Goal: Information Seeking & Learning: Learn about a topic

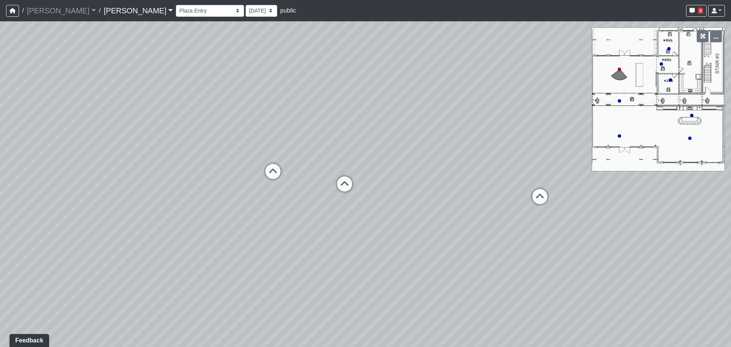
drag, startPoint x: 430, startPoint y: 176, endPoint x: 428, endPoint y: 138, distance: 37.4
click at [428, 138] on div "Loading... Office 1 Loading... Office 2 Loading... Plaza Entry Loading... Loung…" at bounding box center [365, 184] width 731 height 326
drag, startPoint x: 334, startPoint y: 131, endPoint x: 581, endPoint y: 56, distance: 258.9
click at [581, 56] on div "Loading... Office 1 Loading... Office 2 Loading... Plaza Entry Loading... Loung…" at bounding box center [365, 184] width 731 height 326
drag, startPoint x: 396, startPoint y: 229, endPoint x: 376, endPoint y: 325, distance: 97.8
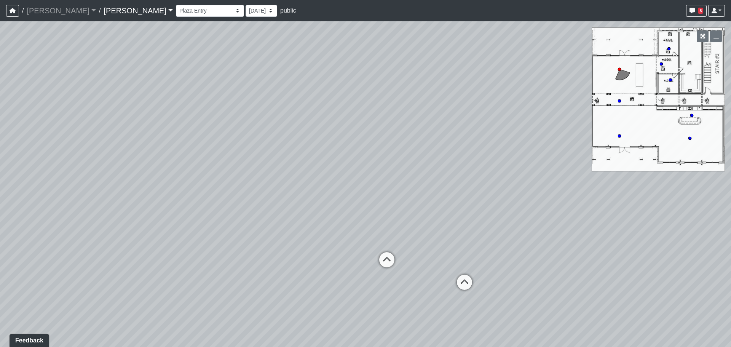
click at [376, 325] on div "Loading... Office 1 Loading... Office 2 Loading... Plaza Entry Loading... Loung…" at bounding box center [365, 184] width 731 height 326
drag, startPoint x: 165, startPoint y: 250, endPoint x: 470, endPoint y: 164, distance: 317.0
click at [470, 164] on div "Loading... Office 1 Loading... Office 2 Loading... Plaza Entry Loading... Loung…" at bounding box center [365, 184] width 731 height 326
drag, startPoint x: 471, startPoint y: 160, endPoint x: 529, endPoint y: 173, distance: 59.7
click at [699, 153] on div "Loading... Office 1 Loading... Office 2 Loading... Plaza Entry Loading... Loung…" at bounding box center [365, 184] width 731 height 326
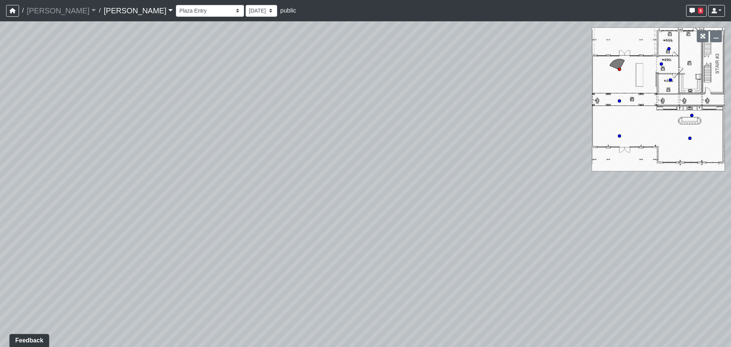
drag, startPoint x: 423, startPoint y: 155, endPoint x: 534, endPoint y: 160, distance: 110.9
click at [534, 160] on div "Loading... Office 1 Loading... Office 2 Loading... Plaza Entry Loading... Loung…" at bounding box center [365, 184] width 731 height 326
click at [498, 197] on div "Loading... Office 1 Loading... Office 2 Loading... Plaza Entry Loading... Loung…" at bounding box center [365, 184] width 731 height 326
drag, startPoint x: 488, startPoint y: 136, endPoint x: 223, endPoint y: 102, distance: 267.1
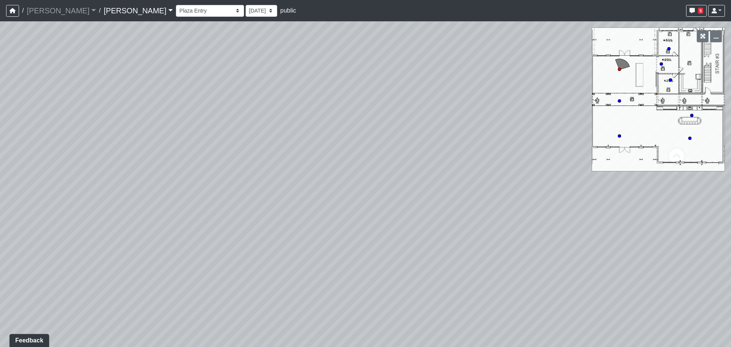
click at [223, 102] on div "Loading... Office 1 Loading... Office 2 Loading... Plaza Entry Loading... Loung…" at bounding box center [365, 184] width 731 height 326
drag, startPoint x: 347, startPoint y: 120, endPoint x: 454, endPoint y: 226, distance: 150.8
click at [454, 204] on div "Loading... Office 1 Loading... Office 2 Loading... Plaza Entry Loading... Loung…" at bounding box center [365, 184] width 731 height 326
click at [227, 181] on div "Loading... Office 1 Loading... Office 2 Loading... Plaza Entry Loading... Loung…" at bounding box center [365, 184] width 731 height 326
drag, startPoint x: 454, startPoint y: 178, endPoint x: 221, endPoint y: 162, distance: 233.6
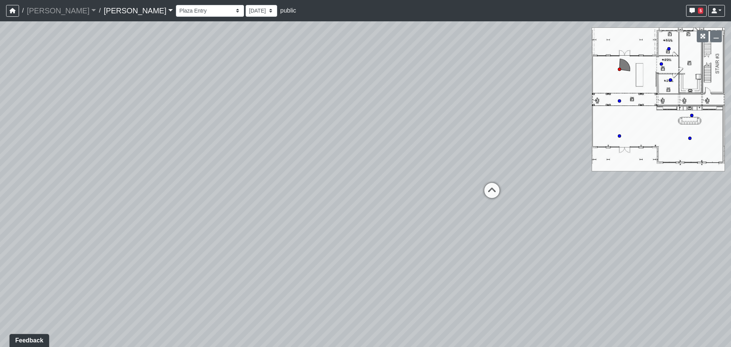
click at [221, 162] on div "Loading... Office 1 Loading... Office 2 Loading... Plaza Entry Loading... Loung…" at bounding box center [365, 184] width 731 height 326
drag, startPoint x: 484, startPoint y: 201, endPoint x: 85, endPoint y: 173, distance: 400.1
click at [82, 173] on div "Loading... Office 1 Loading... Office 2 Loading... Plaza Entry Loading... Loung…" at bounding box center [365, 184] width 731 height 326
select select "dVsuZF5fYEZc4s4z7yEBLd"
click at [104, 13] on link "[PERSON_NAME]" at bounding box center [138, 10] width 69 height 15
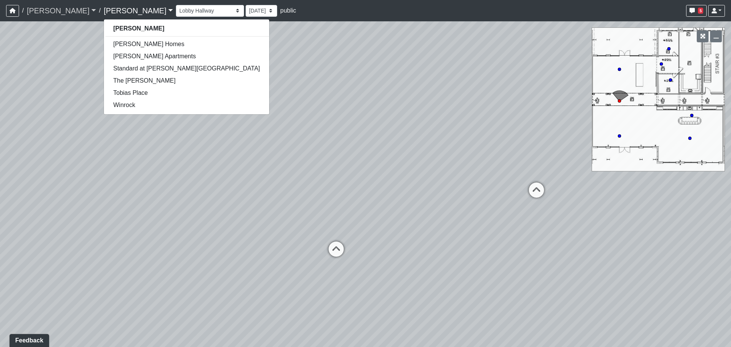
click at [47, 12] on link "[PERSON_NAME]" at bounding box center [61, 10] width 69 height 15
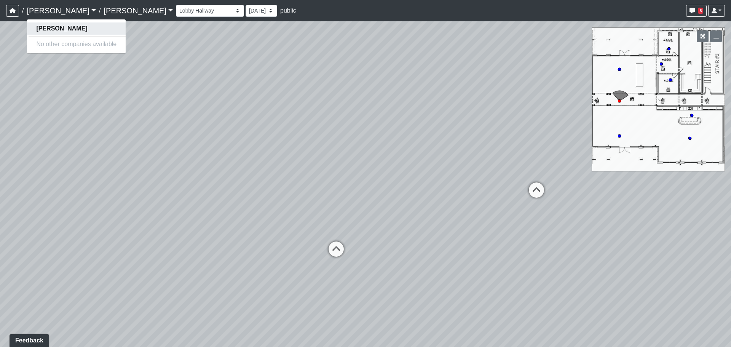
click at [43, 26] on strong "[PERSON_NAME]" at bounding box center [61, 28] width 51 height 6
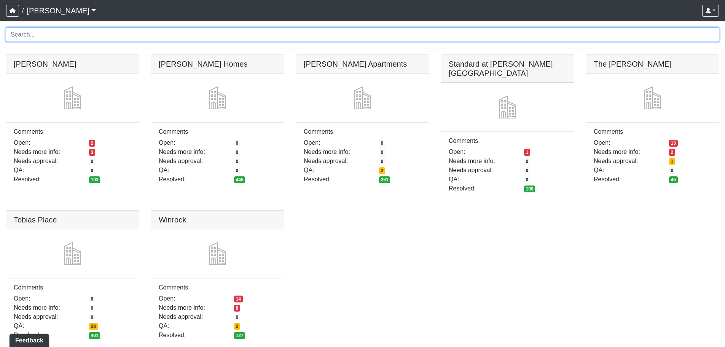
scroll to position [4, 0]
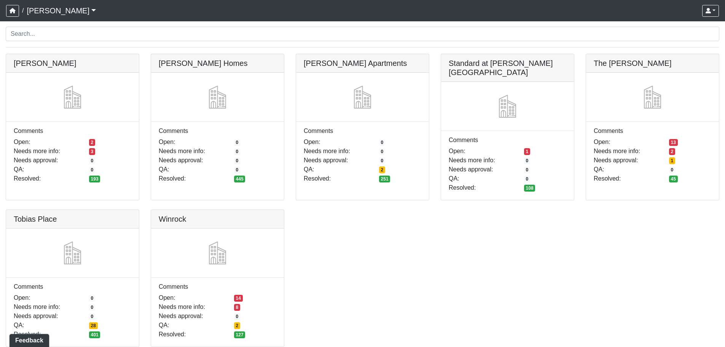
click at [80, 54] on link at bounding box center [72, 54] width 133 height 0
click at [90, 54] on link at bounding box center [72, 54] width 133 height 0
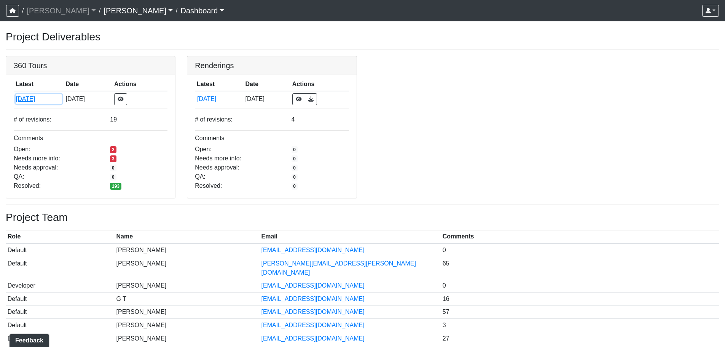
click at [35, 99] on button "[DATE]" at bounding box center [39, 99] width 46 height 10
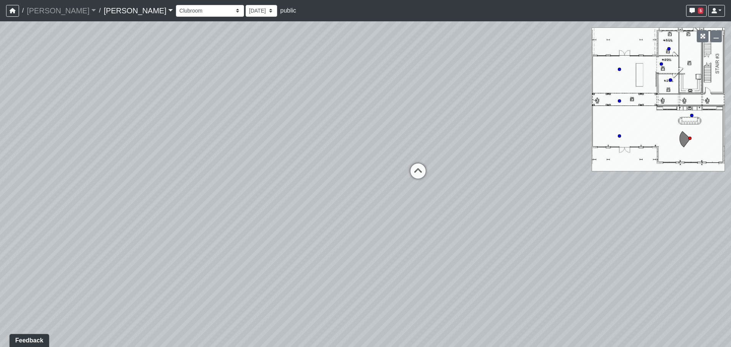
drag, startPoint x: 454, startPoint y: 128, endPoint x: 701, endPoint y: 117, distance: 248.2
click at [701, 117] on div "Loading... Lounge Loading... Clubroom Kitchen" at bounding box center [365, 184] width 731 height 326
drag, startPoint x: 390, startPoint y: 155, endPoint x: 644, endPoint y: 124, distance: 255.9
click at [642, 125] on div "Loading... Lounge Loading... Clubroom Kitchen" at bounding box center [365, 184] width 731 height 326
drag, startPoint x: 425, startPoint y: 137, endPoint x: 494, endPoint y: 320, distance: 195.2
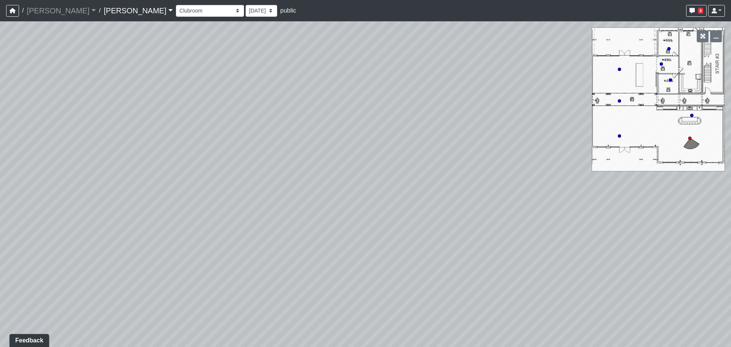
click at [514, 326] on div "Loading... Lounge Loading... Clubroom Kitchen" at bounding box center [365, 184] width 731 height 326
drag, startPoint x: 345, startPoint y: 248, endPoint x: 582, endPoint y: 186, distance: 245.3
click at [584, 188] on div "Loading... Lounge Loading... Clubroom Kitchen" at bounding box center [365, 184] width 731 height 326
drag, startPoint x: 640, startPoint y: 165, endPoint x: 680, endPoint y: 211, distance: 61.0
click at [682, 211] on div "Loading... Lounge Loading... Clubroom Kitchen" at bounding box center [365, 184] width 731 height 326
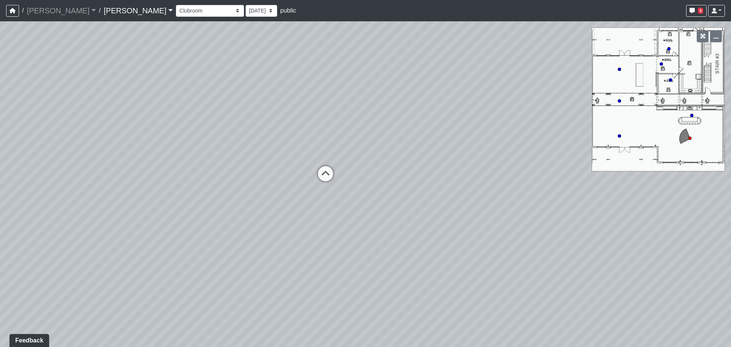
drag, startPoint x: 344, startPoint y: 148, endPoint x: 596, endPoint y: 201, distance: 257.8
click at [596, 201] on div "Loading... Lounge Loading... Clubroom Kitchen" at bounding box center [365, 184] width 731 height 326
drag, startPoint x: 337, startPoint y: 174, endPoint x: 500, endPoint y: 175, distance: 162.2
click at [500, 175] on div "Loading... Lounge Loading... Clubroom Kitchen" at bounding box center [365, 184] width 731 height 326
drag, startPoint x: 612, startPoint y: 184, endPoint x: 622, endPoint y: 185, distance: 10.8
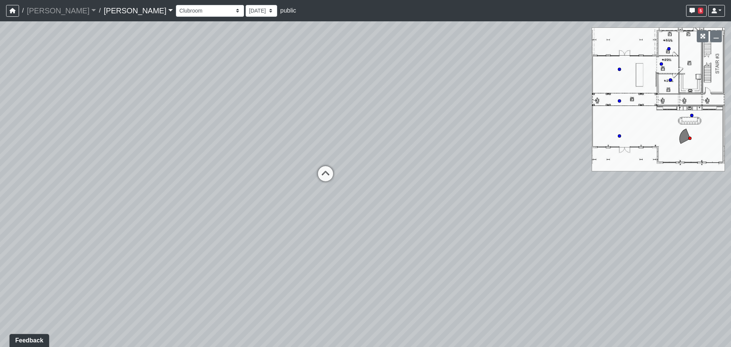
click at [622, 185] on div "Loading... Lounge Loading... Clubroom Kitchen" at bounding box center [365, 184] width 731 height 326
click at [331, 171] on icon at bounding box center [325, 177] width 23 height 23
drag, startPoint x: 362, startPoint y: 153, endPoint x: 197, endPoint y: 145, distance: 164.7
click at [197, 145] on div "Loading... Lounge Loading... Clubroom Kitchen Loading... Lobby Hallway Loading.…" at bounding box center [365, 184] width 731 height 326
click at [378, 184] on icon at bounding box center [380, 188] width 23 height 23
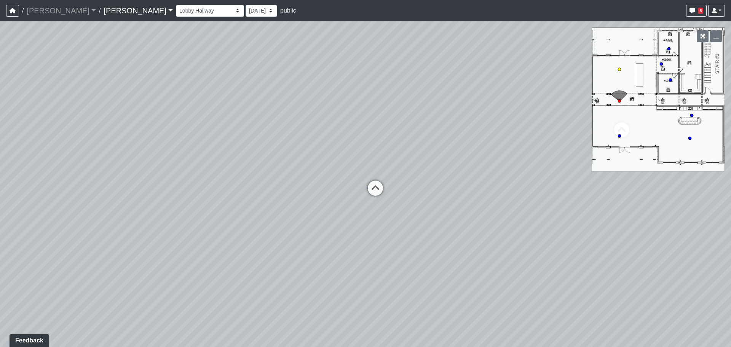
click at [378, 189] on icon at bounding box center [375, 192] width 23 height 23
drag, startPoint x: 420, startPoint y: 122, endPoint x: 245, endPoint y: 164, distance: 179.5
click at [245, 164] on div "Loading... Lounge Loading... Clubroom Kitchen Loading... Lobby Hallway Loading.…" at bounding box center [365, 184] width 731 height 326
drag, startPoint x: 418, startPoint y: 166, endPoint x: 7, endPoint y: 168, distance: 410.9
click at [7, 168] on div "Loading... Lounge Loading... Clubroom Kitchen Loading... Lobby Hallway Loading.…" at bounding box center [365, 184] width 731 height 326
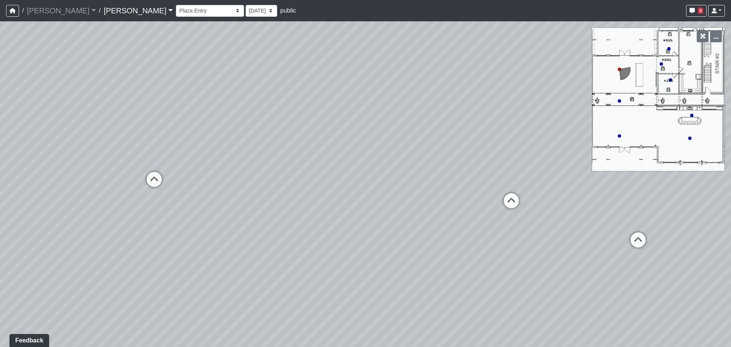
drag, startPoint x: 491, startPoint y: 178, endPoint x: 313, endPoint y: 170, distance: 178.4
click at [313, 170] on div "Loading... Lounge Loading... Clubroom Kitchen Loading... Lobby Hallway Loading.…" at bounding box center [365, 184] width 731 height 326
drag, startPoint x: 372, startPoint y: 177, endPoint x: 364, endPoint y: 177, distance: 8.4
click at [364, 177] on div "Loading... Lounge Loading... Clubroom Kitchen Loading... Lobby Hallway Loading.…" at bounding box center [365, 184] width 731 height 326
drag, startPoint x: 349, startPoint y: 139, endPoint x: 627, endPoint y: 133, distance: 278.1
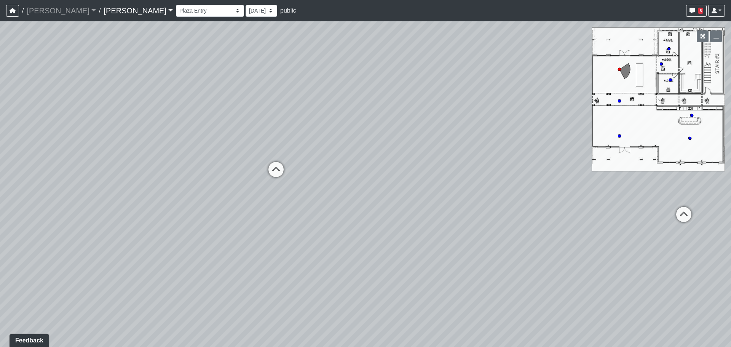
click at [627, 133] on div "Loading... Lounge Loading... Clubroom Kitchen Loading... Lobby Hallway Loading.…" at bounding box center [365, 184] width 731 height 326
drag, startPoint x: 408, startPoint y: 97, endPoint x: 118, endPoint y: 80, distance: 290.3
click at [118, 80] on div "Loading... Lounge Loading... Clubroom Kitchen Loading... Lobby Hallway Loading.…" at bounding box center [365, 184] width 731 height 326
drag, startPoint x: 453, startPoint y: 156, endPoint x: 199, endPoint y: 243, distance: 268.1
click at [199, 243] on div "Loading... Lounge Loading... Clubroom Kitchen Loading... Lobby Hallway Loading.…" at bounding box center [365, 184] width 731 height 326
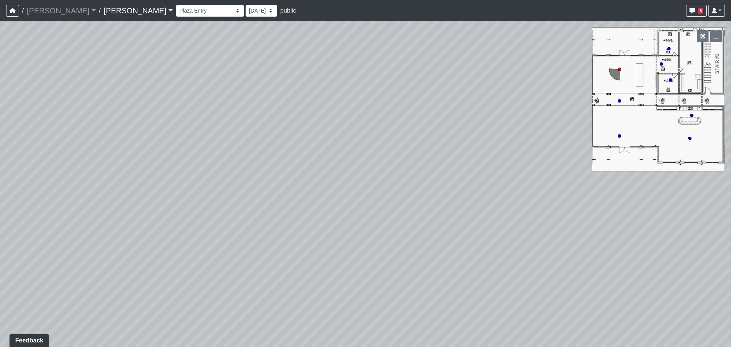
drag, startPoint x: 462, startPoint y: 208, endPoint x: 342, endPoint y: 291, distance: 146.1
click at [341, 291] on div "Loading... Lounge Loading... Clubroom Kitchen Loading... Lobby Hallway Loading.…" at bounding box center [365, 184] width 731 height 326
drag, startPoint x: 405, startPoint y: 121, endPoint x: 416, endPoint y: 93, distance: 29.6
click at [416, 93] on div "Loading... Lounge Loading... Clubroom Kitchen Loading... Lobby Hallway Loading.…" at bounding box center [365, 184] width 731 height 326
drag, startPoint x: 384, startPoint y: 118, endPoint x: 468, endPoint y: 171, distance: 99.4
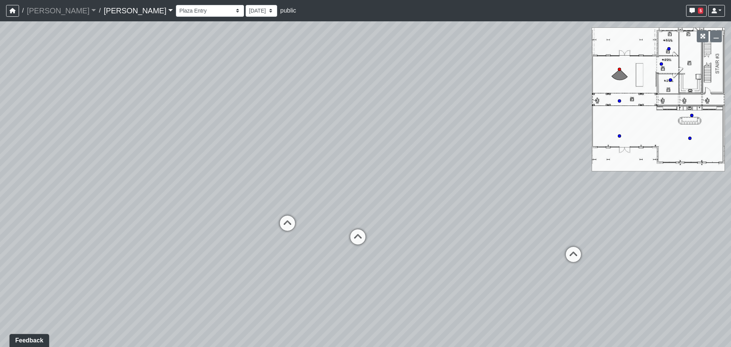
click at [468, 171] on div "Loading... Lounge Loading... Clubroom Kitchen Loading... Lobby Hallway Loading.…" at bounding box center [365, 184] width 731 height 326
click at [357, 238] on icon at bounding box center [358, 240] width 23 height 23
drag, startPoint x: 549, startPoint y: 242, endPoint x: 205, endPoint y: 221, distance: 344.5
click at [205, 221] on div "Loading... Lounge Loading... Clubroom Kitchen Loading... Lobby Hallway Loading.…" at bounding box center [365, 184] width 731 height 326
click at [496, 213] on icon at bounding box center [493, 212] width 23 height 23
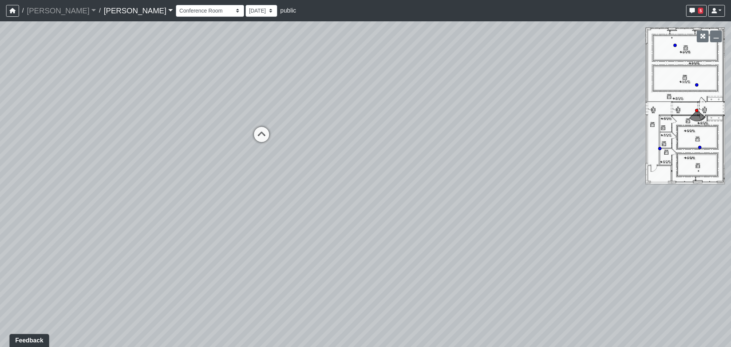
drag, startPoint x: 326, startPoint y: 200, endPoint x: 701, endPoint y: 166, distance: 376.6
click at [701, 166] on div "Loading... Lounge Loading... Clubroom Kitchen Loading... Lobby Hallway Loading.…" at bounding box center [365, 184] width 731 height 326
click at [475, 189] on div "Loading... Lounge Loading... Clubroom Kitchen Loading... Lobby Hallway Loading.…" at bounding box center [365, 184] width 731 height 326
drag, startPoint x: 535, startPoint y: 205, endPoint x: 684, endPoint y: 206, distance: 149.3
click at [684, 206] on div "Loading... Lounge Loading... Clubroom Kitchen Loading... Lobby Hallway Loading.…" at bounding box center [365, 184] width 731 height 326
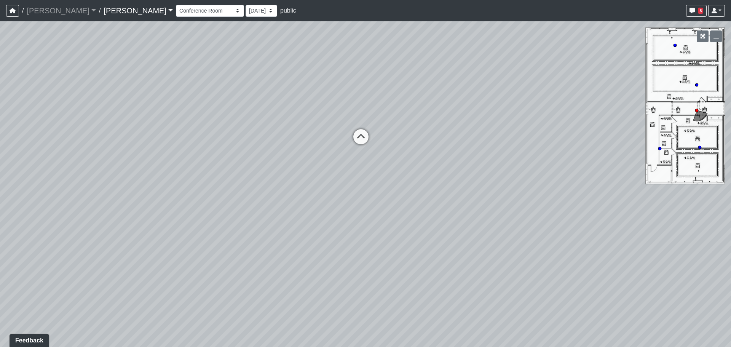
click at [652, 209] on div "Loading... Lounge Loading... Clubroom Kitchen Loading... Lobby Hallway Loading.…" at bounding box center [365, 184] width 731 height 326
click at [664, 227] on div "Loading... Lounge Loading... Clubroom Kitchen Loading... Lobby Hallway Loading.…" at bounding box center [365, 184] width 731 height 326
drag, startPoint x: 691, startPoint y: 230, endPoint x: 249, endPoint y: 189, distance: 444.0
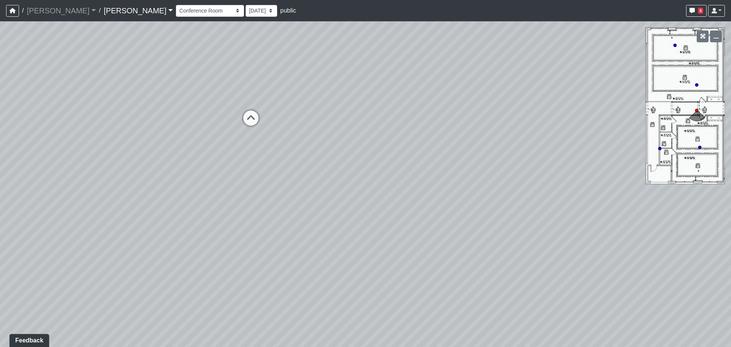
click at [204, 192] on div "Loading... Lounge Loading... Clubroom Kitchen Loading... Lobby Hallway Loading.…" at bounding box center [365, 184] width 731 height 326
drag, startPoint x: 564, startPoint y: 182, endPoint x: 251, endPoint y: 204, distance: 313.4
click at [229, 209] on div "Loading... Lounge Loading... Clubroom Kitchen Loading... Lobby Hallway Loading.…" at bounding box center [365, 184] width 731 height 326
click at [136, 184] on div "Loading... Lounge Loading... Clubroom Kitchen Loading... Lobby Hallway Loading.…" at bounding box center [365, 184] width 731 height 326
click at [553, 195] on icon at bounding box center [546, 196] width 23 height 23
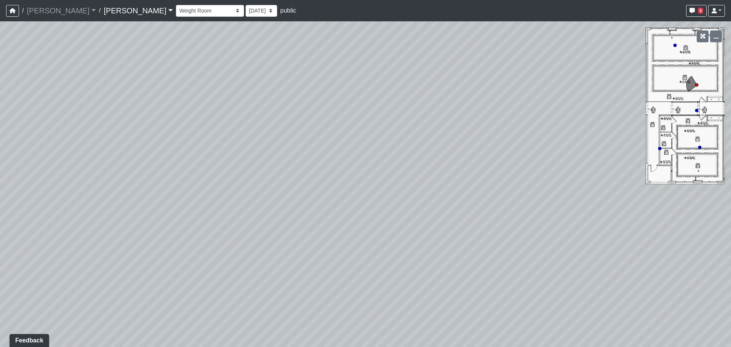
drag, startPoint x: 396, startPoint y: 176, endPoint x: 563, endPoint y: 200, distance: 168.5
click at [689, 195] on div "Loading... Lounge Loading... Clubroom Kitchen Loading... Lobby Hallway Loading.…" at bounding box center [365, 184] width 731 height 326
drag, startPoint x: 451, startPoint y: 168, endPoint x: 355, endPoint y: 207, distance: 103.8
click at [355, 207] on div "Loading... Lounge Loading... Clubroom Kitchen Loading... Lobby Hallway Loading.…" at bounding box center [365, 184] width 731 height 326
drag, startPoint x: 348, startPoint y: 172, endPoint x: 521, endPoint y: 160, distance: 173.3
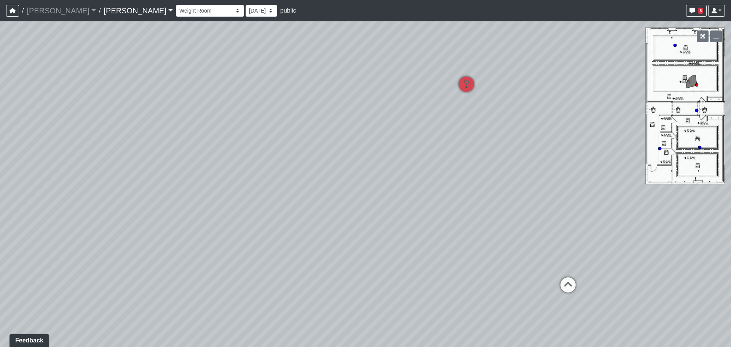
click at [513, 160] on div "Loading... Lounge Loading... Clubroom Kitchen Loading... Lobby Hallway Loading.…" at bounding box center [365, 184] width 731 height 326
drag, startPoint x: 462, startPoint y: 142, endPoint x: 606, endPoint y: 147, distance: 144.0
click at [606, 147] on div "Loading... Lounge Loading... Clubroom Kitchen Loading... Lobby Hallway Loading.…" at bounding box center [365, 184] width 731 height 326
drag, startPoint x: 359, startPoint y: 127, endPoint x: 521, endPoint y: 96, distance: 164.4
click at [521, 96] on div "Loading... Lounge Loading... Clubroom Kitchen Loading... Lobby Hallway Loading.…" at bounding box center [365, 184] width 731 height 326
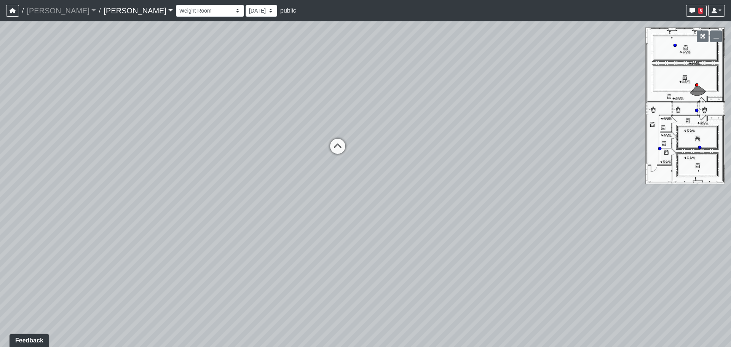
drag, startPoint x: 294, startPoint y: 141, endPoint x: 553, endPoint y: 153, distance: 259.3
click at [569, 148] on div "Loading... Lounge Loading... Clubroom Kitchen Loading... Lobby Hallway Loading.…" at bounding box center [365, 184] width 731 height 326
drag, startPoint x: 521, startPoint y: 170, endPoint x: 550, endPoint y: 173, distance: 28.8
click at [550, 173] on div "Loading... Lounge Loading... Clubroom Kitchen Loading... Lobby Hallway Loading.…" at bounding box center [365, 184] width 731 height 326
drag, startPoint x: 403, startPoint y: 77, endPoint x: 451, endPoint y: 55, distance: 52.5
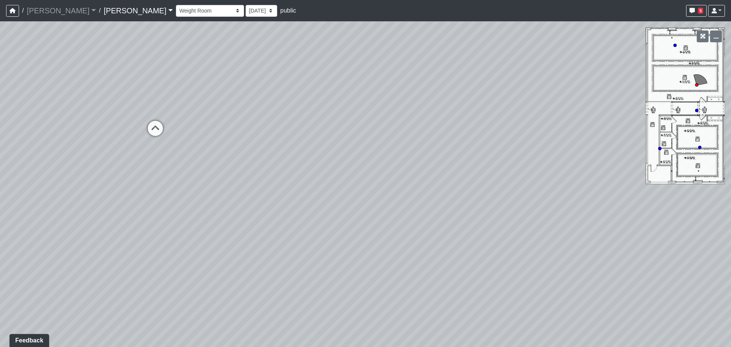
click at [451, 55] on div "Loading... Lounge Loading... Clubroom Kitchen Loading... Lobby Hallway Loading.…" at bounding box center [365, 184] width 731 height 326
drag, startPoint x: 363, startPoint y: 169, endPoint x: 517, endPoint y: 216, distance: 160.7
click at [517, 216] on div "Loading... Lounge Loading... Clubroom Kitchen Loading... Lobby Hallway Loading.…" at bounding box center [365, 184] width 731 height 326
drag, startPoint x: 328, startPoint y: 132, endPoint x: 494, endPoint y: 267, distance: 215.0
click at [494, 267] on div "Loading... Lounge Loading... Clubroom Kitchen Loading... Lobby Hallway Loading.…" at bounding box center [365, 184] width 731 height 326
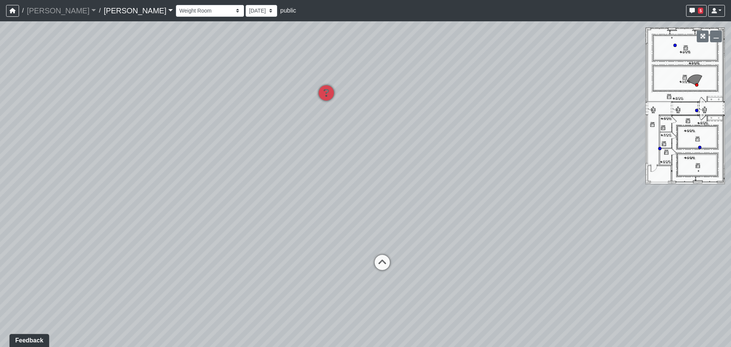
drag, startPoint x: 296, startPoint y: 243, endPoint x: 593, endPoint y: 196, distance: 301.0
click at [593, 196] on div "Loading... Lounge Loading... Clubroom Kitchen Loading... Lobby Hallway Loading.…" at bounding box center [365, 184] width 731 height 326
drag, startPoint x: 681, startPoint y: 169, endPoint x: 710, endPoint y: 175, distance: 29.9
click at [710, 175] on div "Loading... Lounge Loading... Clubroom Kitchen Loading... Lobby Hallway Loading.…" at bounding box center [365, 184] width 731 height 326
click at [386, 192] on div "Loading... Lounge Loading... Clubroom Kitchen Loading... Lobby Hallway Loading.…" at bounding box center [365, 184] width 731 height 326
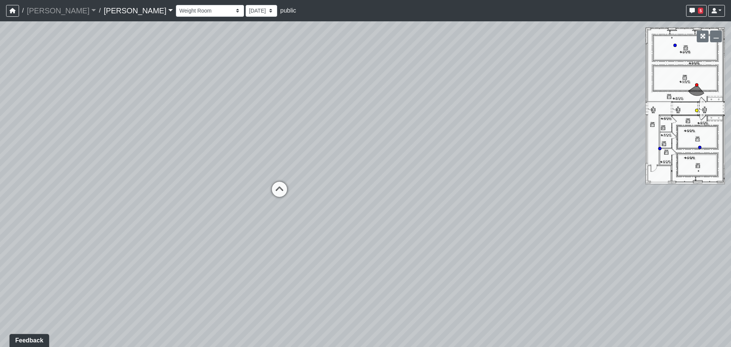
click at [278, 188] on icon at bounding box center [279, 193] width 23 height 23
click at [209, 166] on icon at bounding box center [211, 172] width 23 height 23
drag, startPoint x: 518, startPoint y: 179, endPoint x: 237, endPoint y: 155, distance: 281.6
click at [237, 155] on div "Loading... Lounge Loading... Clubroom Kitchen Loading... Lobby Hallway Loading.…" at bounding box center [365, 184] width 731 height 326
drag, startPoint x: 580, startPoint y: 214, endPoint x: 430, endPoint y: 242, distance: 153.0
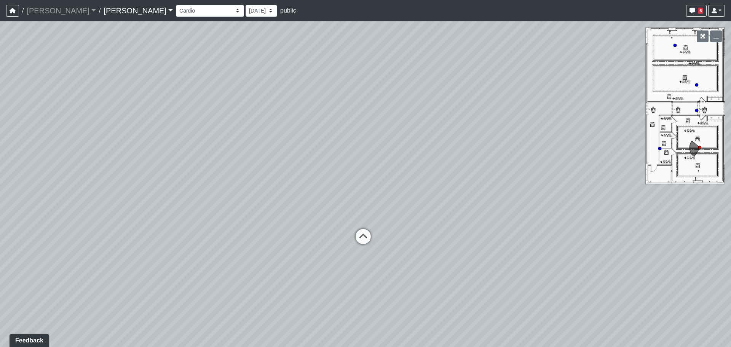
click at [430, 242] on div "Loading... Lounge Loading... Clubroom Kitchen Loading... Lobby Hallway Loading.…" at bounding box center [365, 184] width 731 height 326
click at [359, 233] on icon at bounding box center [363, 240] width 23 height 23
drag, startPoint x: 435, startPoint y: 192, endPoint x: 227, endPoint y: 167, distance: 210.1
click at [227, 167] on div "Loading... Lounge Loading... Clubroom Kitchen Loading... Lobby Hallway Loading.…" at bounding box center [365, 184] width 731 height 326
drag, startPoint x: 547, startPoint y: 210, endPoint x: 302, endPoint y: 171, distance: 247.7
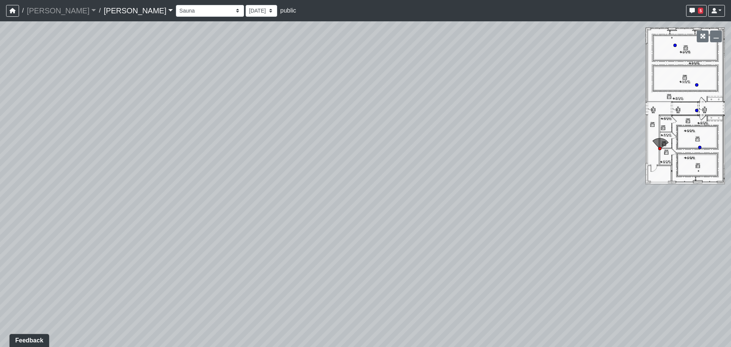
click at [302, 171] on div "Loading... Lounge Loading... Clubroom Kitchen Loading... Lobby Hallway Loading.…" at bounding box center [365, 184] width 731 height 326
drag
click at [487, 204] on div "Loading... Lounge Loading... Clubroom Kitchen Loading... Lobby Hallway Loading.…" at bounding box center [365, 184] width 731 height 326
click at [570, 140] on div "Loading... Lounge Loading... Clubroom Kitchen Loading... Lobby Hallway Loading.…" at bounding box center [365, 184] width 731 height 326
click at [597, 263] on div "Loading... Lounge Loading... Clubroom Kitchen Loading... Lobby Hallway Loading.…" at bounding box center [365, 184] width 731 height 326
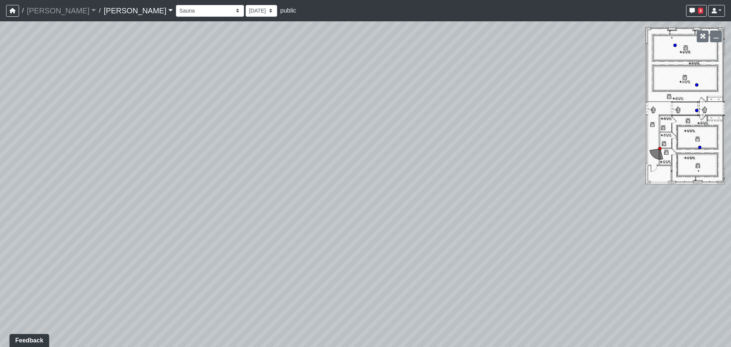
click at [501, 66] on div "Loading... Lounge Loading... Clubroom Kitchen Loading... Lobby Hallway Loading.…" at bounding box center [365, 184] width 731 height 326
click at [553, 60] on div "Loading... Lounge Loading... Clubroom Kitchen Loading... Lobby Hallway Loading.…" at bounding box center [365, 184] width 731 height 326
click at [543, 179] on div "Loading... Lounge Loading... Clubroom Kitchen Loading... Lobby Hallway Loading.…" at bounding box center [365, 184] width 731 height 326
click at [286, 161] on icon at bounding box center [281, 163] width 23 height 23
click at [636, 175] on div "Loading... Lounge Loading... Clubroom Kitchen Loading... Lobby Hallway Loading.…" at bounding box center [365, 184] width 731 height 326
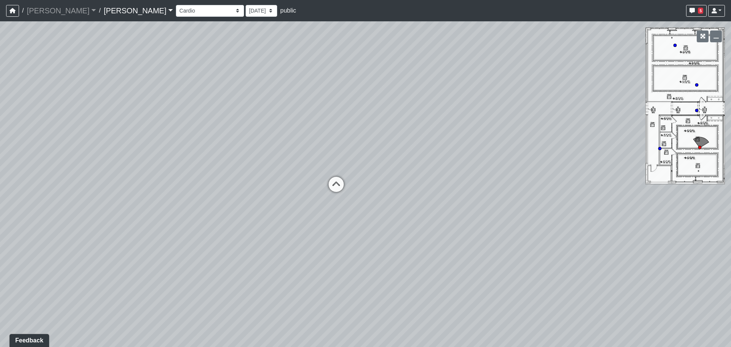
click at [521, 142] on div "Loading... Lounge Loading... Clubroom Kitchen Loading... Lobby Hallway Loading.…" at bounding box center [365, 184] width 731 height 326
click at [344, 184] on icon at bounding box center [341, 188] width 23 height 23
select select "hzBuaejUmmAFmdhuTyNZRf"
click at [184, 144] on div "Loading... Lounge Loading... Clubroom Kitchen Loading... Lobby Hallway Loading.…" at bounding box center [365, 184] width 731 height 326
click at [14, 10] on icon "button" at bounding box center [13, 10] width 6 height 5
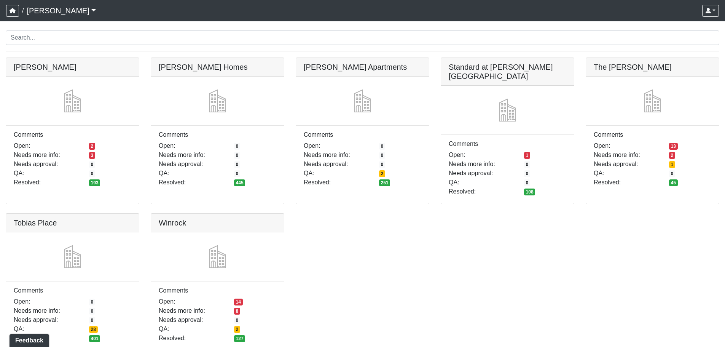
click at [549, 248] on div "[PERSON_NAME] Comments Open: 2 Needs more info: 3 Needs approval: 0 QA: 0 Resol…" at bounding box center [362, 209] width 725 height 302
